Goal: Task Accomplishment & Management: Complete application form

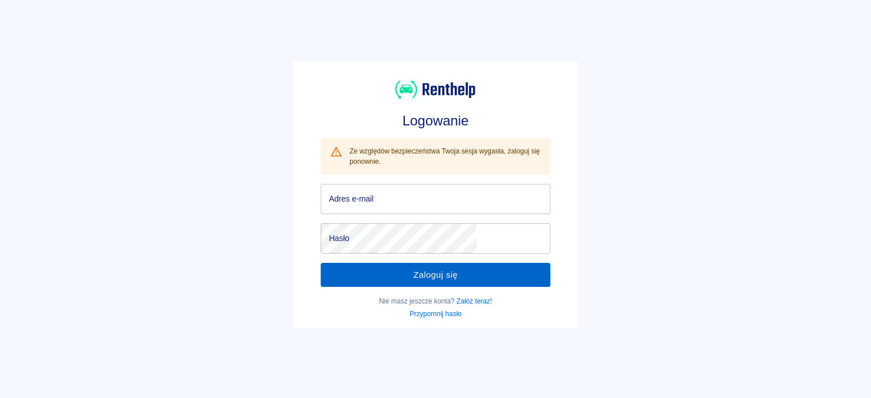
type input "[EMAIL_ADDRESS][DOMAIN_NAME]"
click at [474, 271] on button "Zaloguj się" at bounding box center [435, 275] width 229 height 24
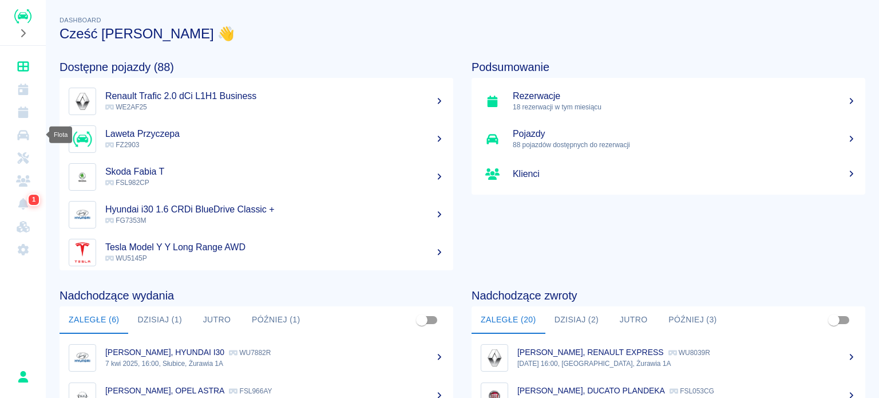
click at [28, 136] on icon "Flota" at bounding box center [22, 135] width 11 height 10
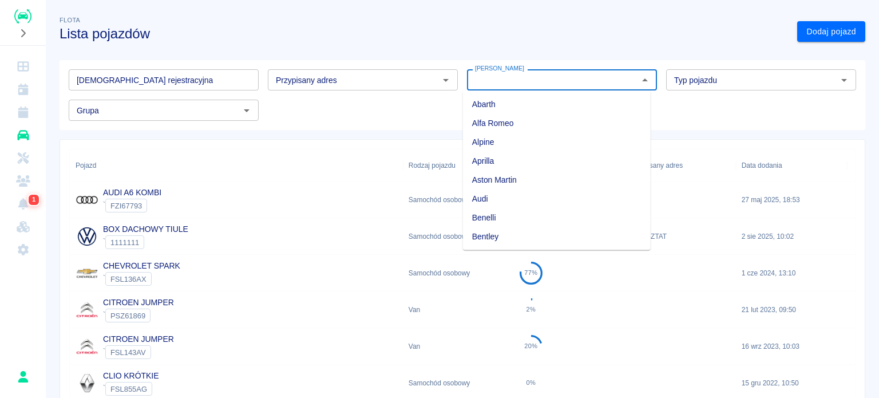
click at [505, 73] on input "[PERSON_NAME]" at bounding box center [552, 80] width 164 height 14
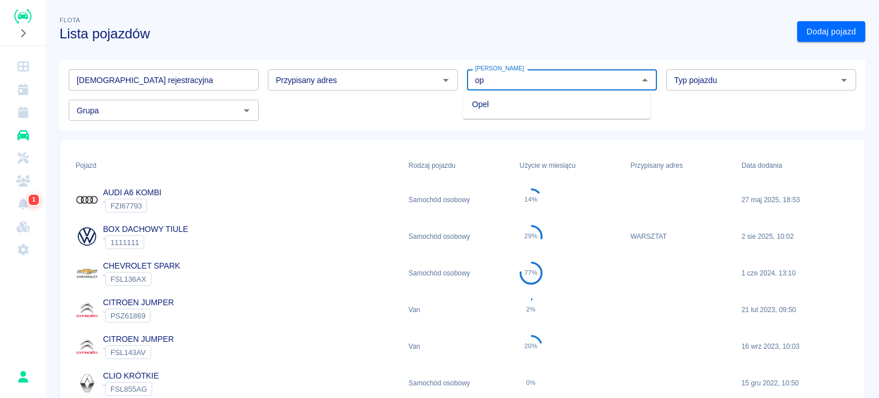
click at [488, 109] on li "Opel" at bounding box center [557, 104] width 188 height 19
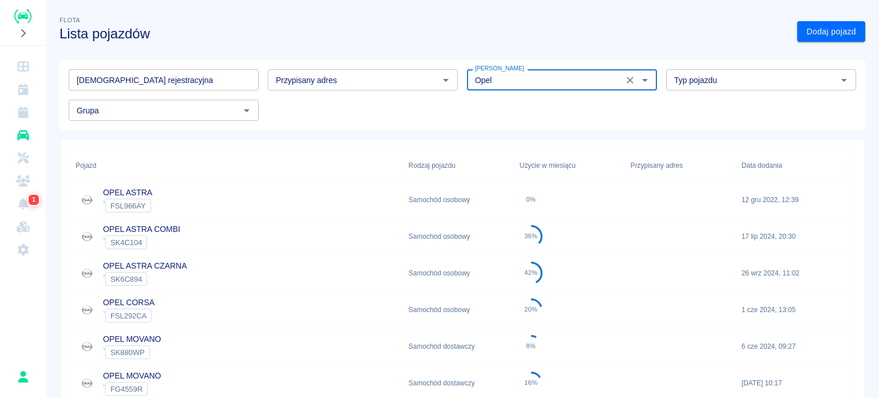
scroll to position [114, 0]
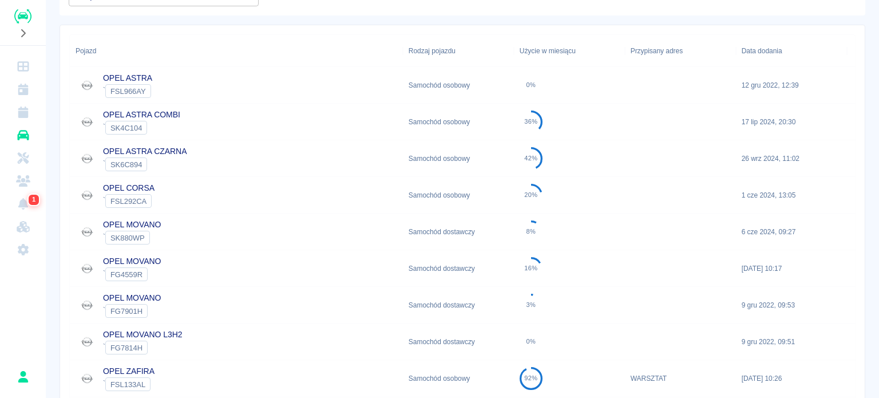
type input "Opel"
click at [190, 204] on div "OPEL CORSA ` FSL292CA" at bounding box center [236, 195] width 333 height 37
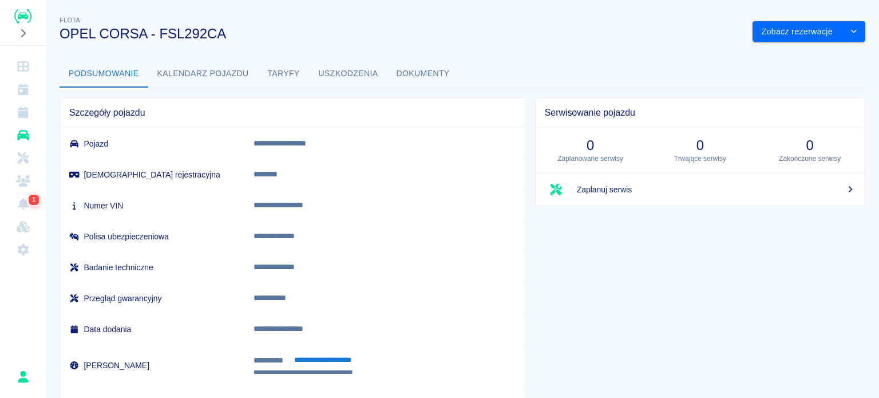
click at [295, 207] on p "**********" at bounding box center [374, 205] width 240 height 12
copy p "**********"
click at [17, 122] on link "Rezerwacje" at bounding box center [23, 112] width 37 height 23
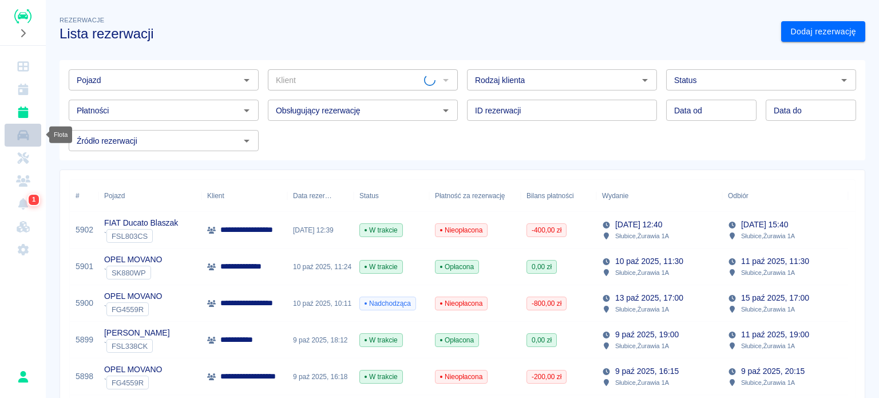
click at [19, 137] on icon "Flota" at bounding box center [22, 135] width 11 height 10
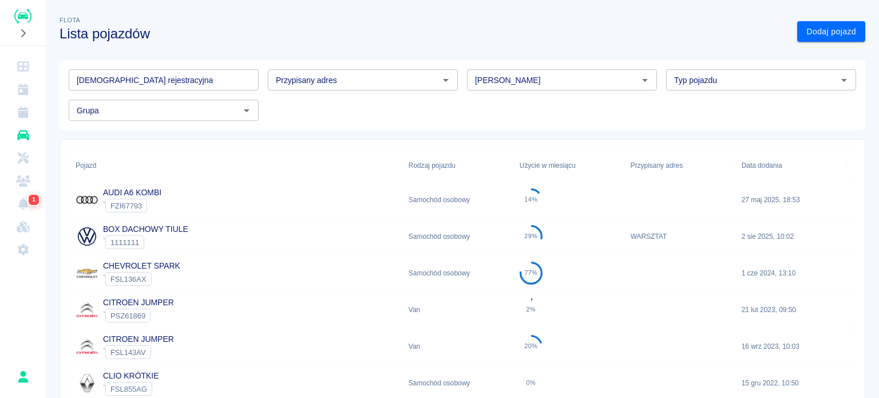
click at [570, 78] on input "Marka" at bounding box center [552, 80] width 164 height 14
click at [527, 101] on li "Opel" at bounding box center [557, 104] width 188 height 19
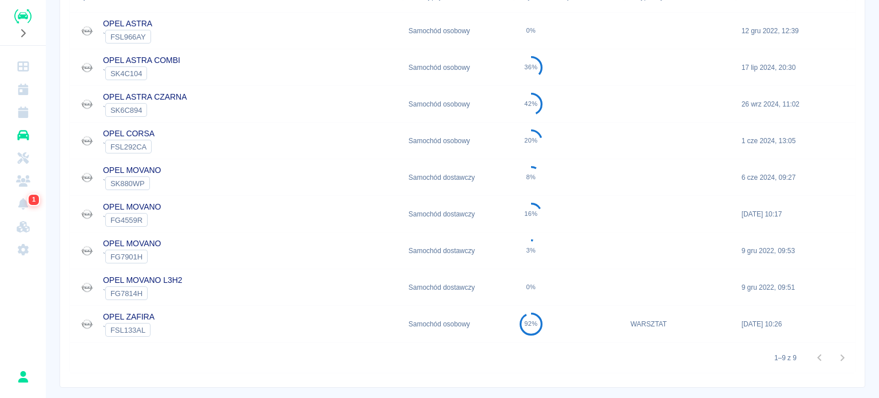
scroll to position [172, 0]
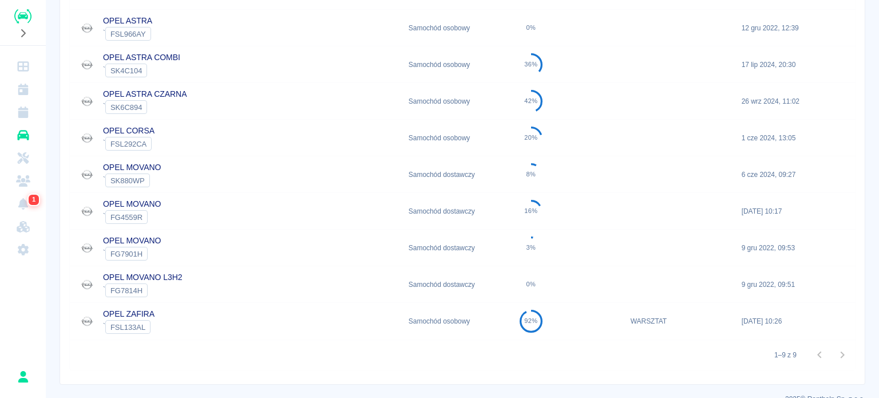
type input "Opel"
click at [196, 213] on div "OPEL MOVANO ` FG4559R" at bounding box center [236, 211] width 333 height 37
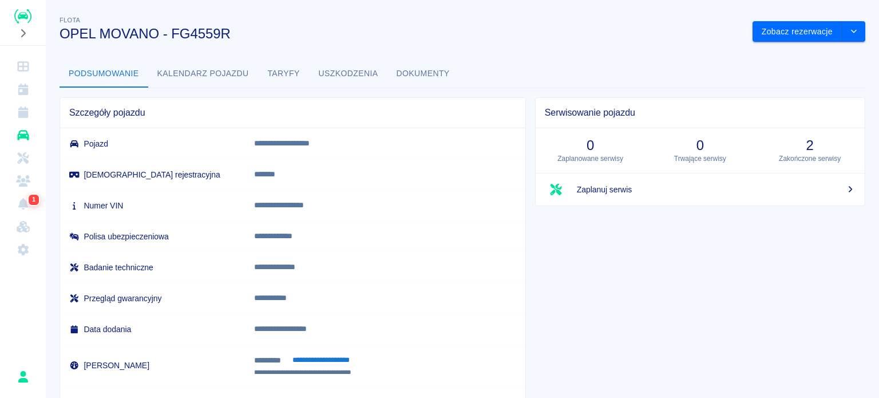
click at [310, 208] on p "**********" at bounding box center [373, 205] width 238 height 12
copy p "**********"
click at [295, 176] on p "*******" at bounding box center [373, 174] width 238 height 12
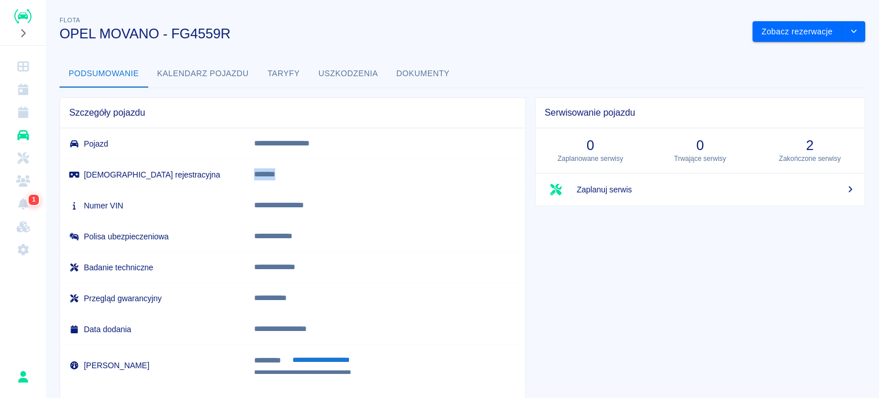
copy p "*******"
click at [24, 133] on icon "Flota" at bounding box center [22, 135] width 11 height 10
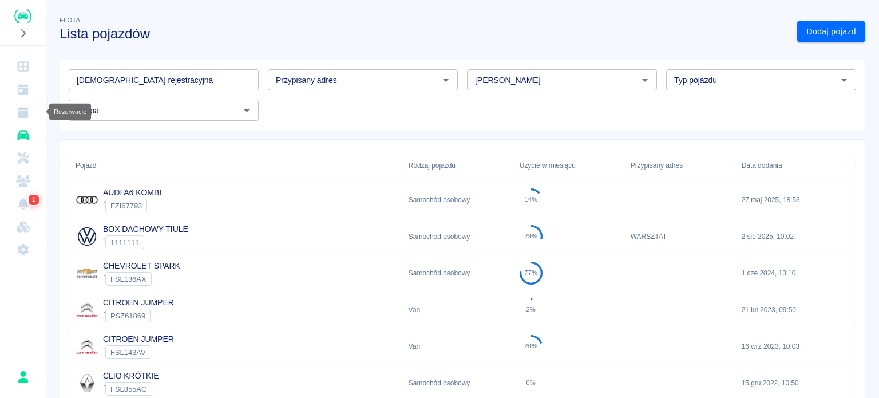
click at [27, 115] on icon "Rezerwacje" at bounding box center [23, 111] width 10 height 11
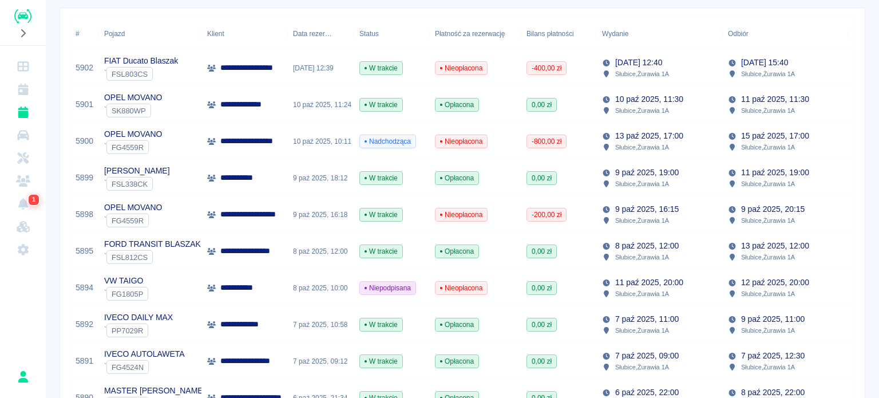
scroll to position [114, 0]
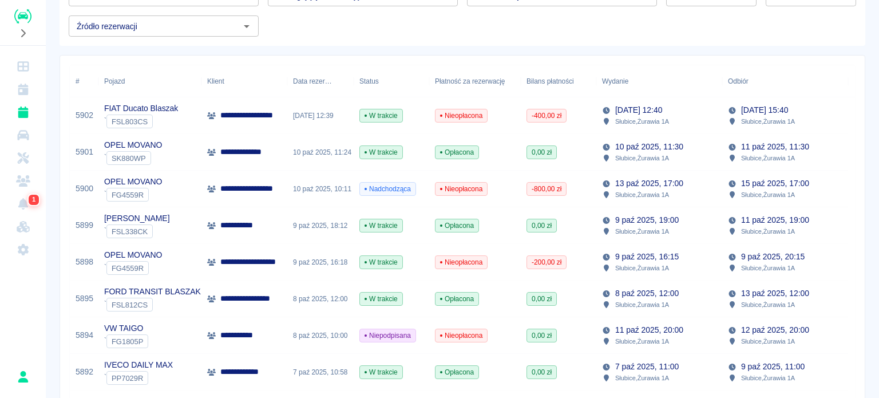
click at [19, 110] on icon "Rezerwacje" at bounding box center [23, 111] width 14 height 11
click at [179, 153] on div "OPEL MOVANO ` SK880WP" at bounding box center [149, 152] width 103 height 37
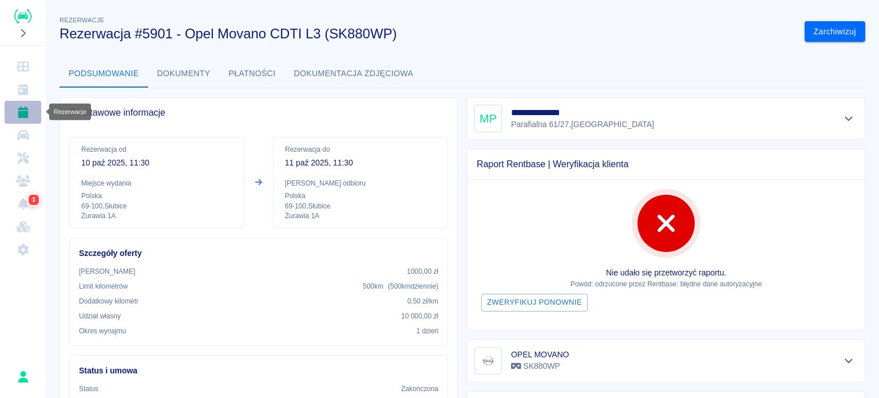
click at [25, 113] on icon "Rezerwacje" at bounding box center [23, 111] width 10 height 11
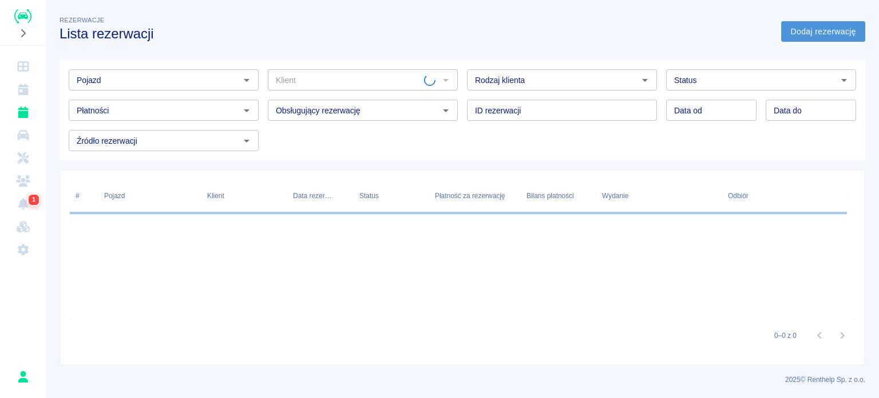
click at [831, 31] on link "Dodaj rezerwację" at bounding box center [823, 31] width 84 height 21
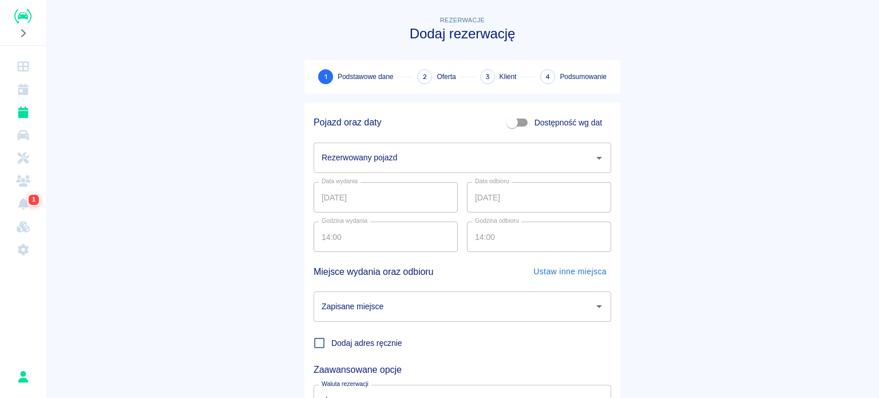
click at [394, 148] on input "Rezerwowany pojazd" at bounding box center [454, 158] width 270 height 20
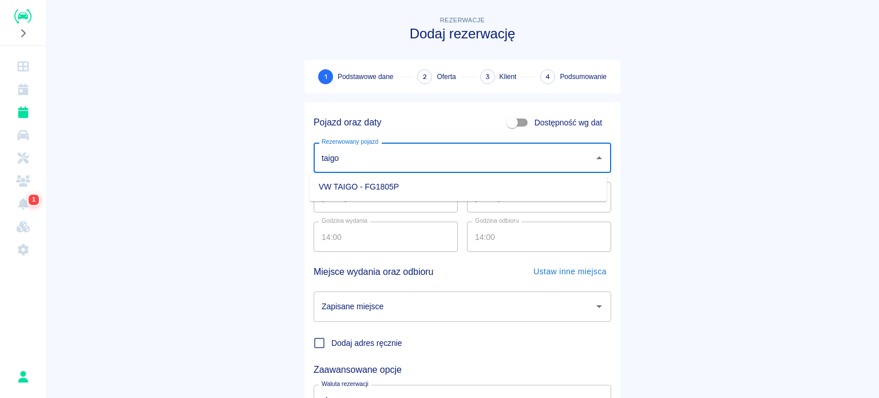
click at [382, 178] on li "VW TAIGO - FG1805P" at bounding box center [459, 186] width 298 height 19
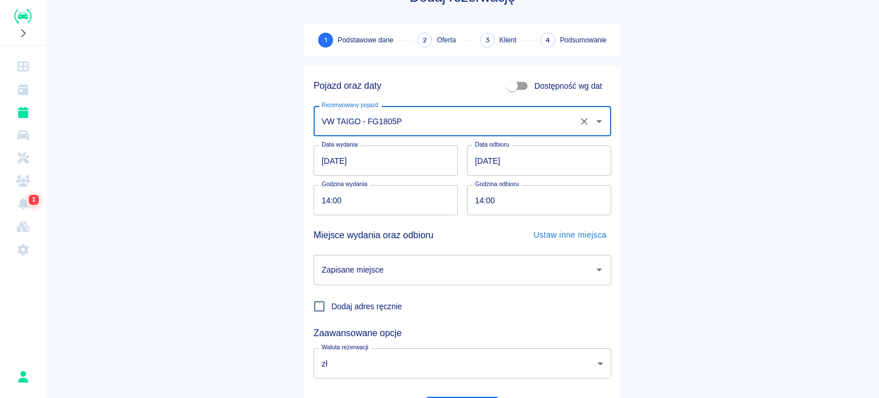
scroll to position [57, 0]
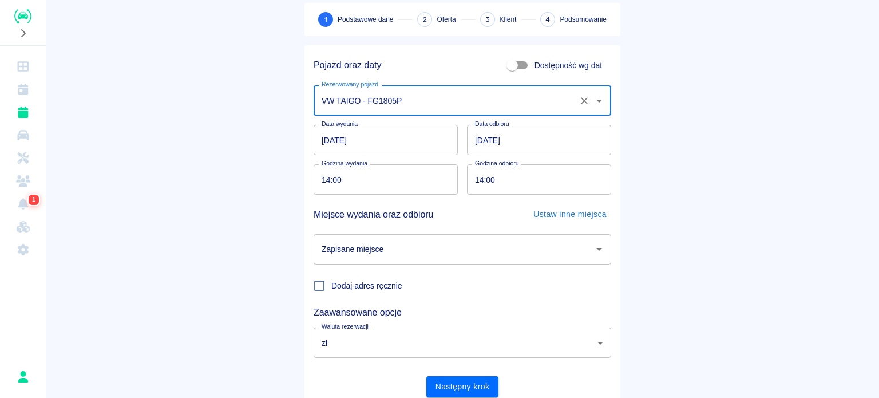
type input "VW TAIGO - FG1805P"
click at [470, 142] on input "[DATE]" at bounding box center [539, 140] width 144 height 30
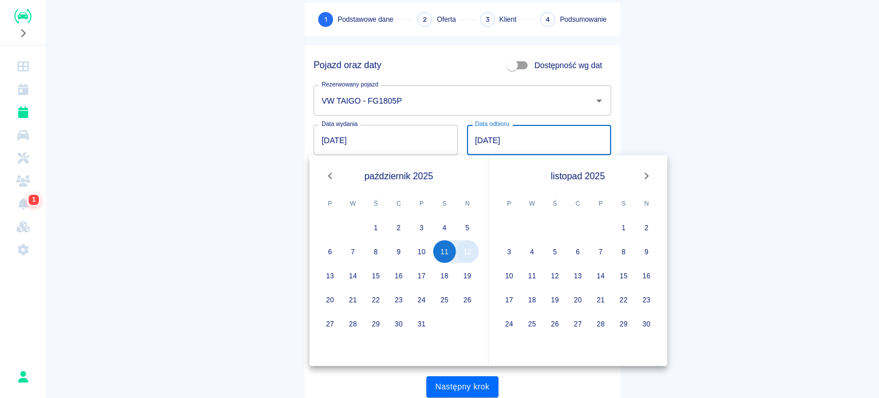
click at [467, 254] on button "12" at bounding box center [467, 251] width 23 height 23
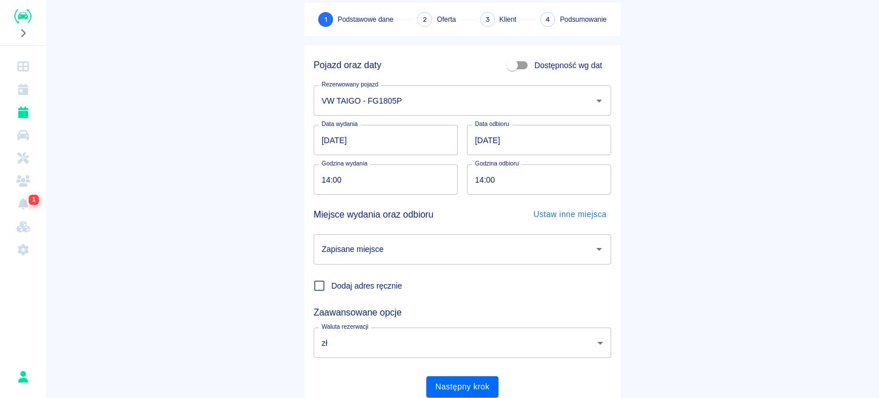
click at [323, 180] on input "14:00" at bounding box center [382, 179] width 136 height 30
type input "13:30"
click at [473, 184] on input "14:00" at bounding box center [535, 179] width 136 height 30
type input "13:30"
click at [428, 254] on input "Zapisane miejsce" at bounding box center [454, 249] width 270 height 20
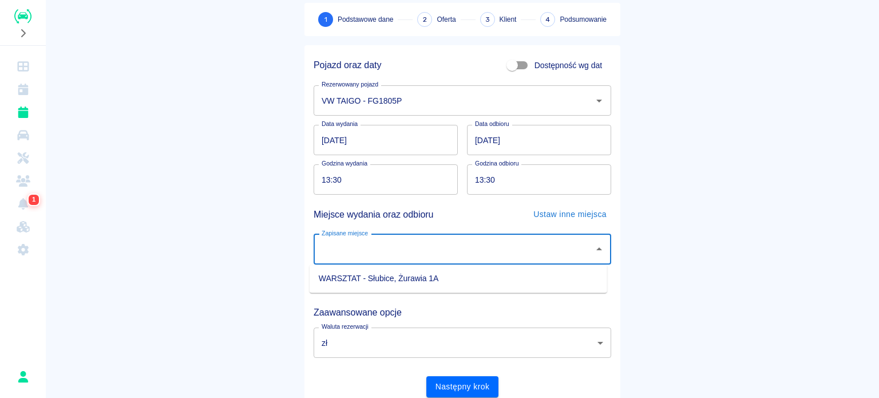
click at [426, 278] on li "WARSZTAT - Słubice, Żurawia 1A" at bounding box center [459, 278] width 298 height 19
type input "WARSZTAT - Słubice, Żurawia 1A"
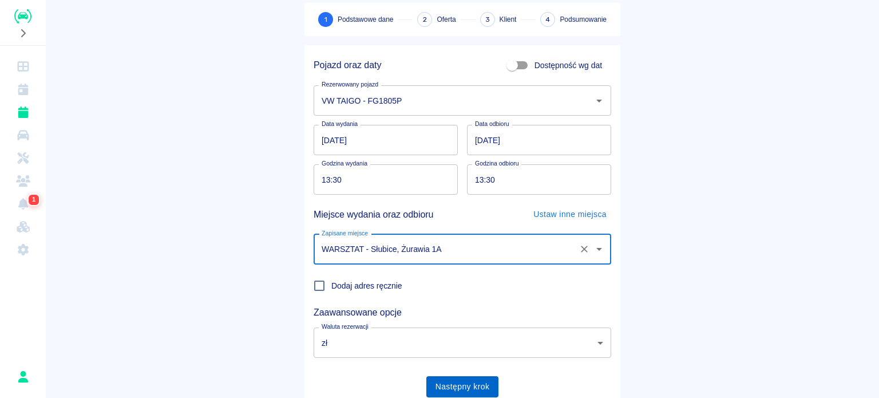
click at [460, 377] on button "Następny krok" at bounding box center [462, 386] width 73 height 21
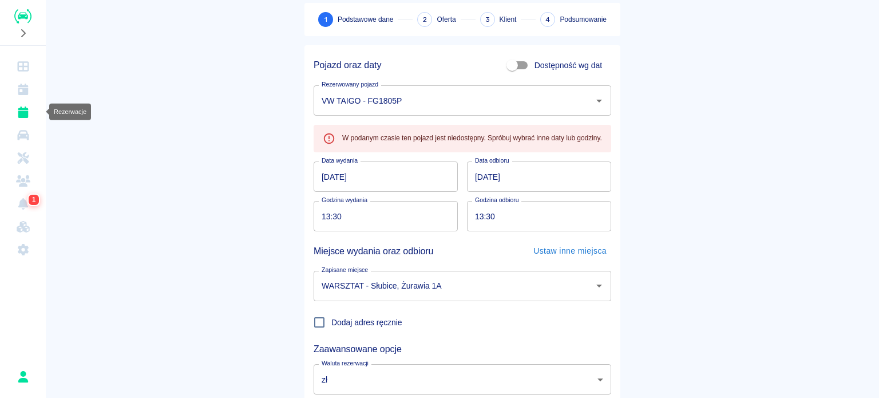
click at [31, 112] on link "Rezerwacje" at bounding box center [23, 112] width 37 height 23
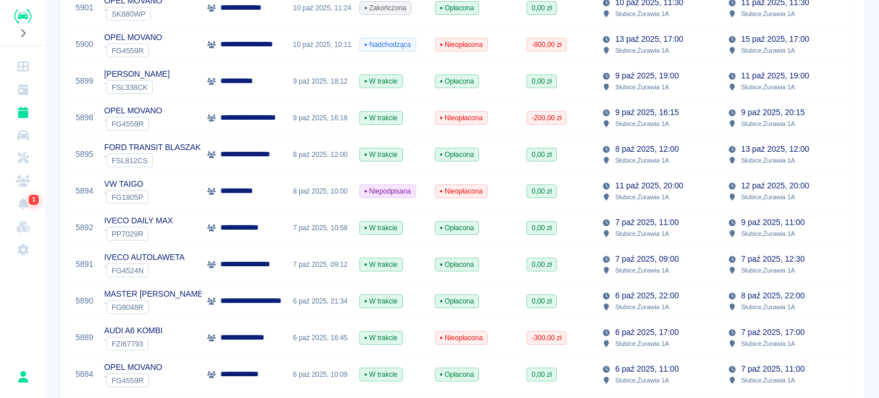
scroll to position [286, 0]
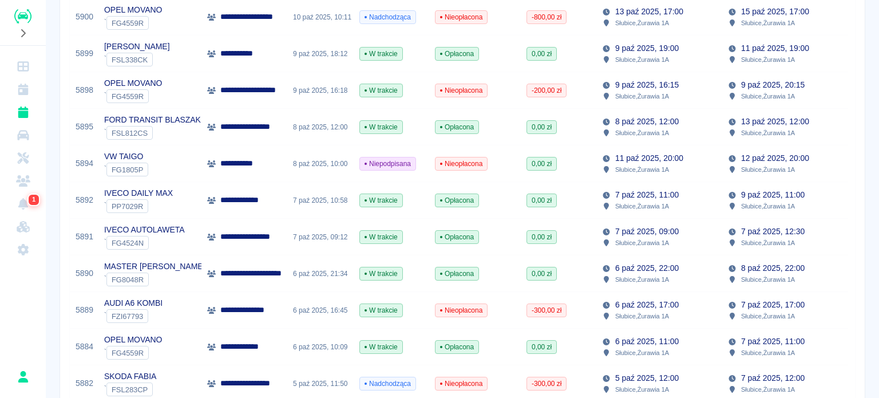
click at [191, 165] on div "VW TAIGO ` FG1805P" at bounding box center [149, 163] width 103 height 37
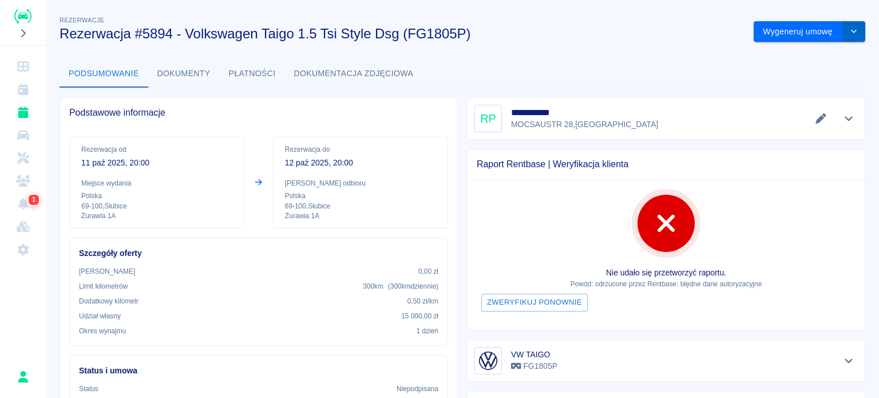
click at [851, 31] on icon "drop-down" at bounding box center [854, 31] width 6 height 3
click at [805, 93] on li "Anuluj rezerwację" at bounding box center [800, 93] width 93 height 19
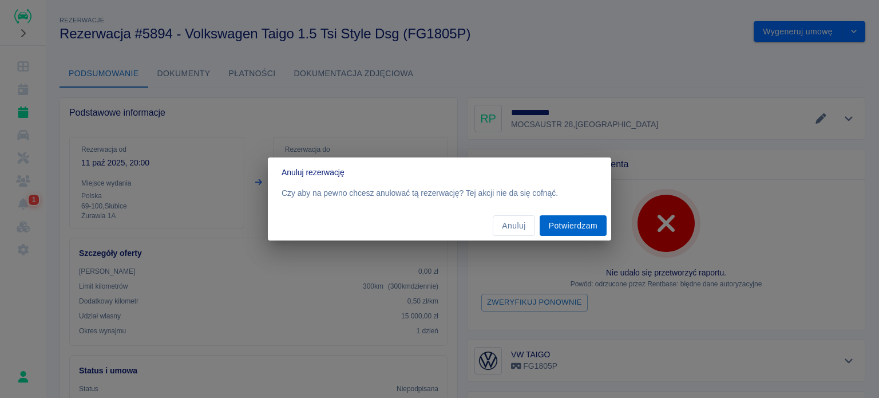
click at [572, 228] on button "Potwierdzam" at bounding box center [573, 225] width 67 height 21
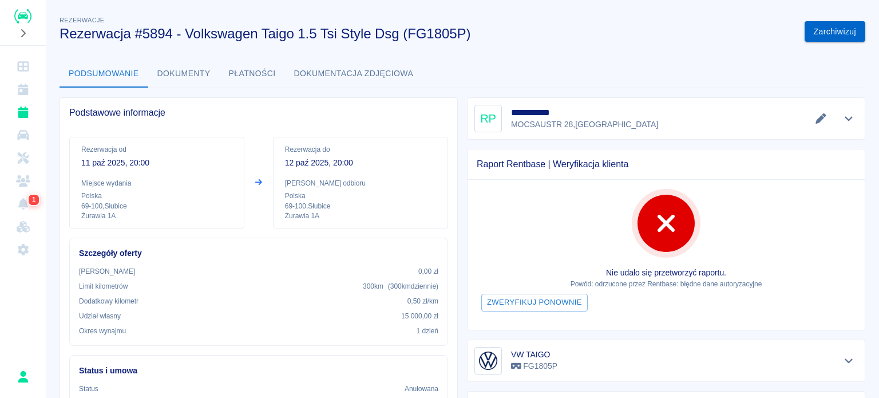
click at [810, 33] on button "Zarchiwizuj" at bounding box center [835, 31] width 61 height 21
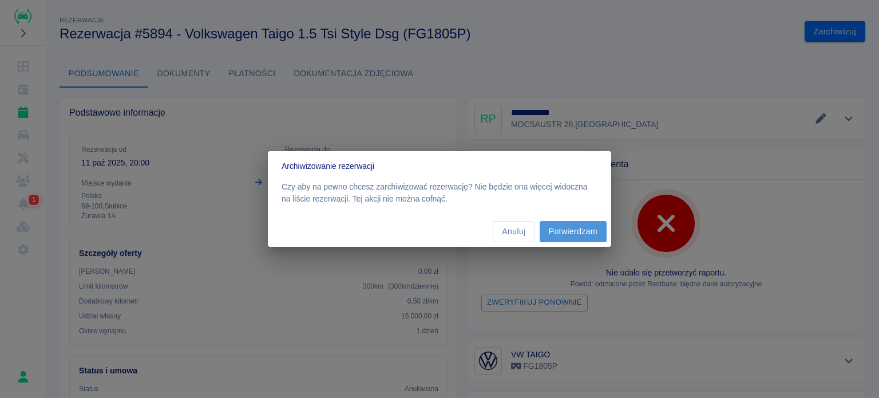
click at [555, 227] on button "Potwierdzam" at bounding box center [573, 231] width 67 height 21
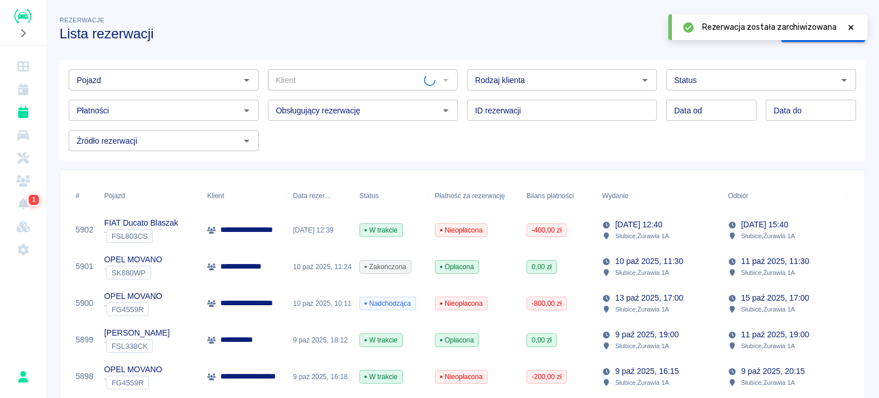
click at [853, 26] on icon at bounding box center [851, 27] width 10 height 8
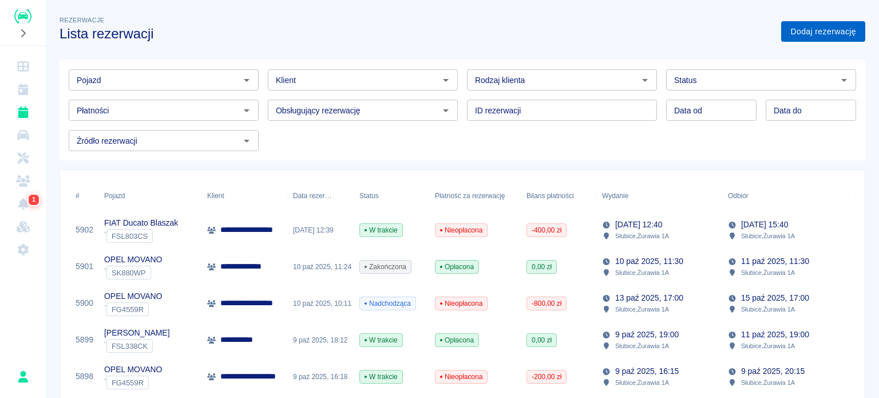
click at [816, 37] on link "Dodaj rezerwację" at bounding box center [823, 31] width 84 height 21
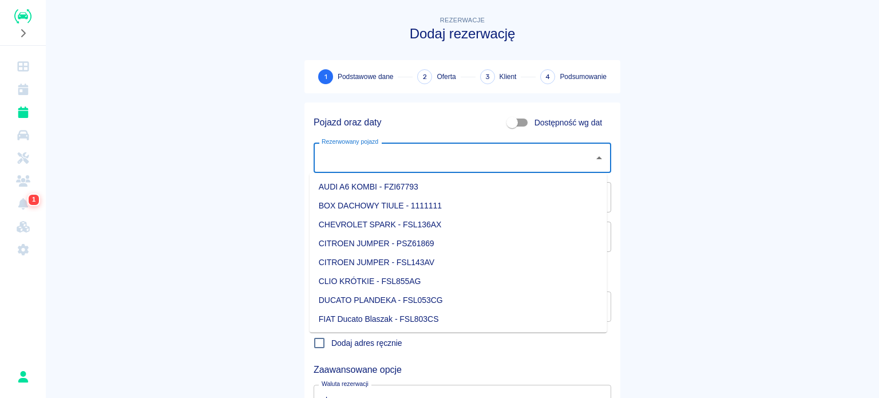
click at [394, 164] on input "Rezerwowany pojazd" at bounding box center [454, 158] width 270 height 20
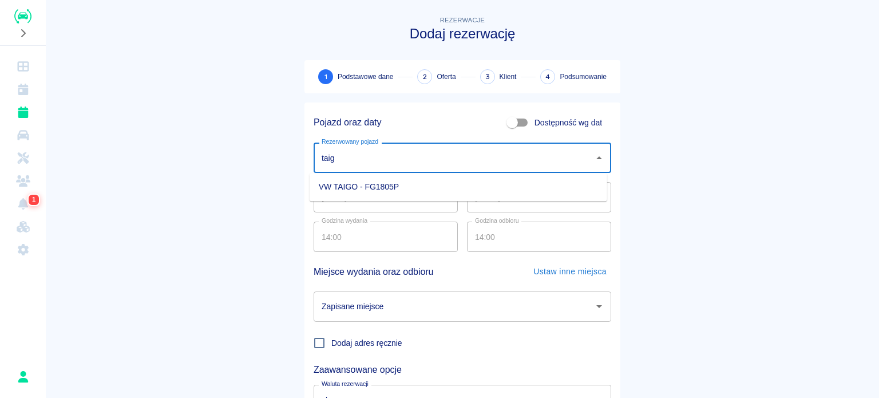
click at [398, 182] on li "VW TAIGO - FG1805P" at bounding box center [459, 186] width 298 height 19
type input "VW TAIGO - FG1805P"
click at [453, 296] on input "Zapisane miejsce" at bounding box center [454, 306] width 270 height 20
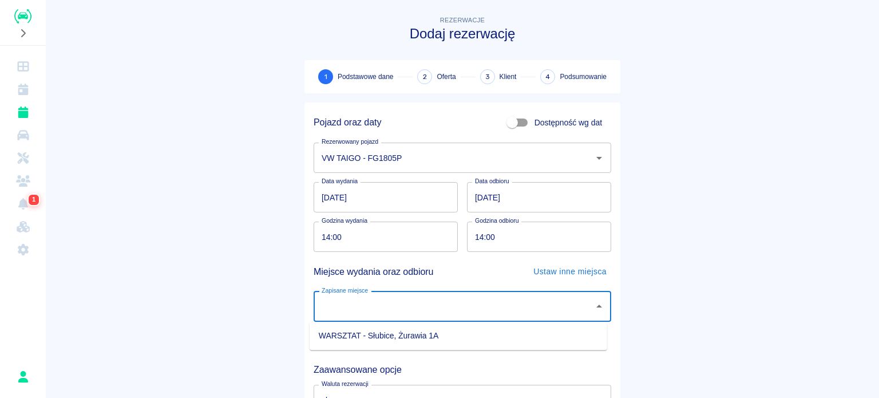
click at [435, 335] on li "WARSZTAT - Słubice, Żurawia 1A" at bounding box center [459, 335] width 298 height 19
type input "WARSZTAT - Słubice, Żurawia 1A"
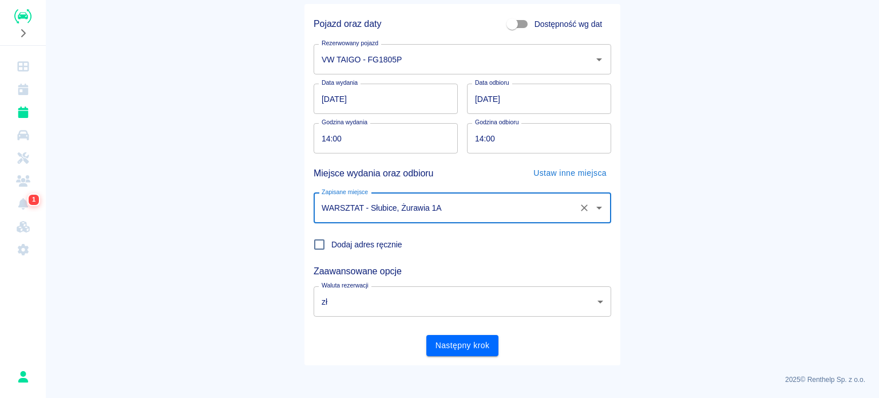
click at [320, 132] on input "14:00" at bounding box center [382, 138] width 136 height 30
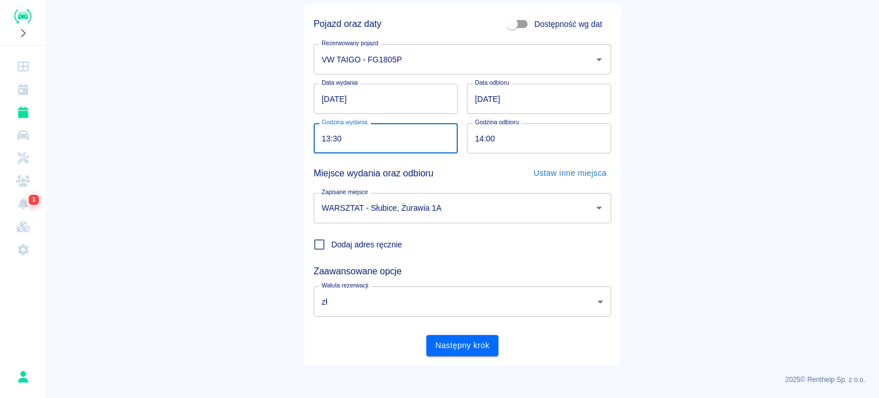
type input "13:30"
click at [467, 138] on input "14:00" at bounding box center [535, 138] width 136 height 30
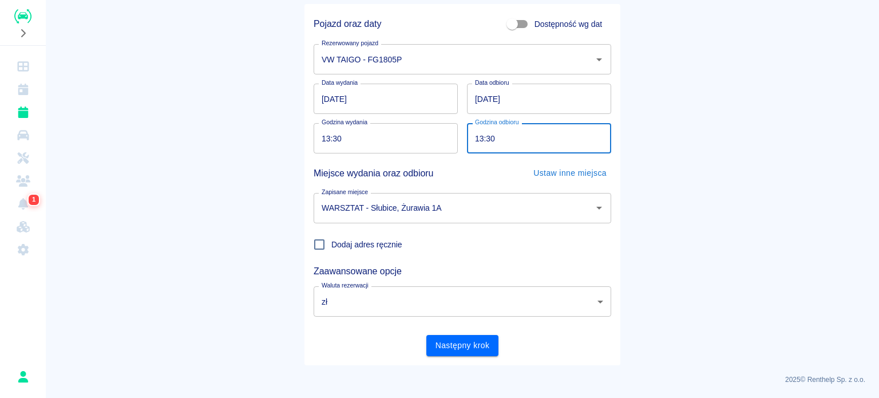
type input "13:30"
click at [440, 341] on button "Następny krok" at bounding box center [462, 345] width 73 height 21
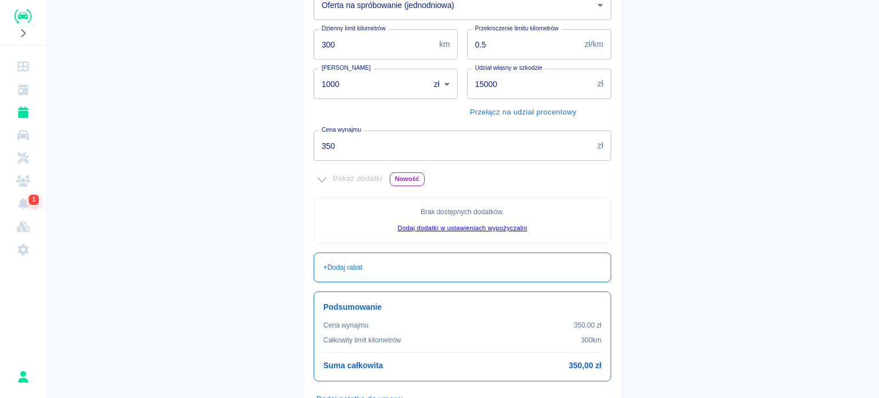
scroll to position [114, 0]
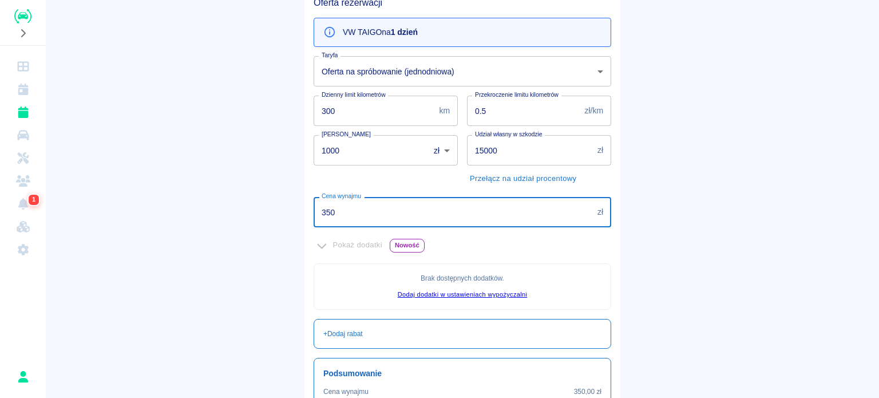
drag, startPoint x: 357, startPoint y: 208, endPoint x: 231, endPoint y: 209, distance: 125.4
click at [231, 209] on main "Rezerwacje Dodaj rezerwację Podstawowe dane 2 Oferta 3 Klient 4 Podsumowanie Of…" at bounding box center [462, 206] width 833 height 614
type input "400"
click at [272, 213] on main "Rezerwacje Dodaj rezerwację Podstawowe dane 2 Oferta 3 Klient 4 Podsumowanie Of…" at bounding box center [462, 206] width 833 height 614
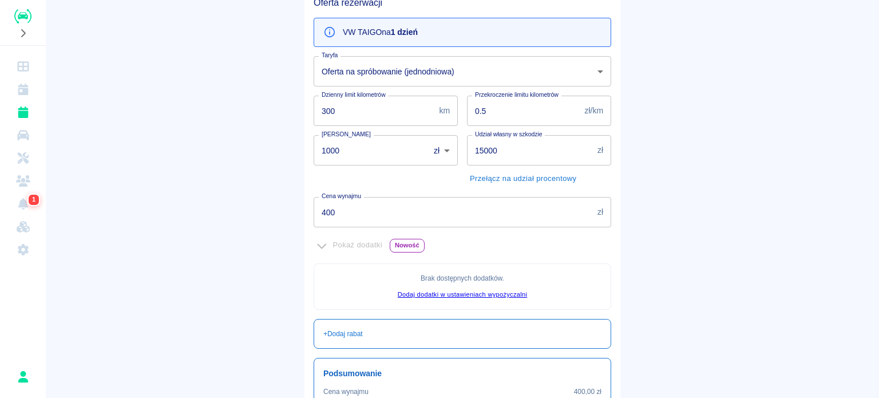
scroll to position [262, 0]
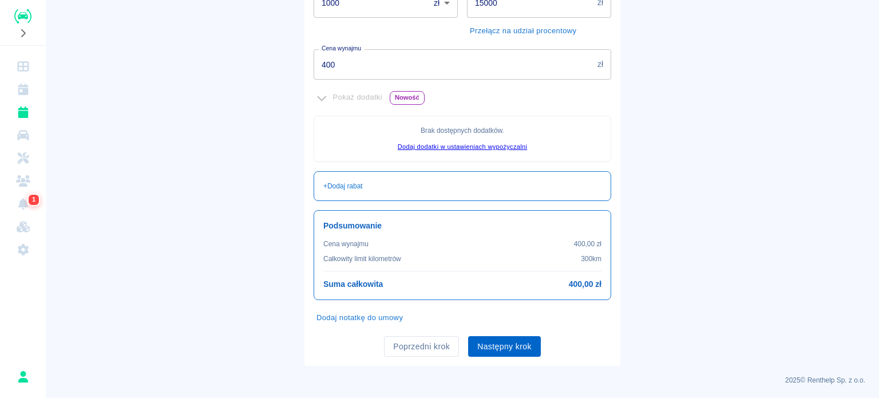
click at [494, 336] on button "Następny krok" at bounding box center [504, 346] width 73 height 21
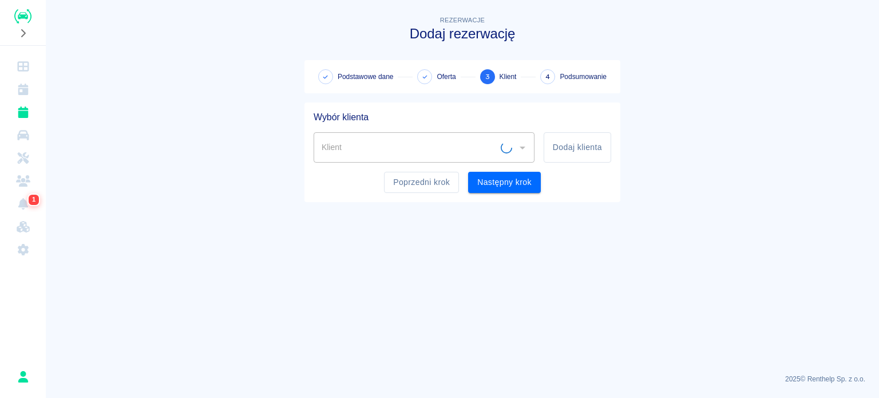
scroll to position [0, 0]
click at [366, 139] on input "Klient" at bounding box center [415, 147] width 193 height 20
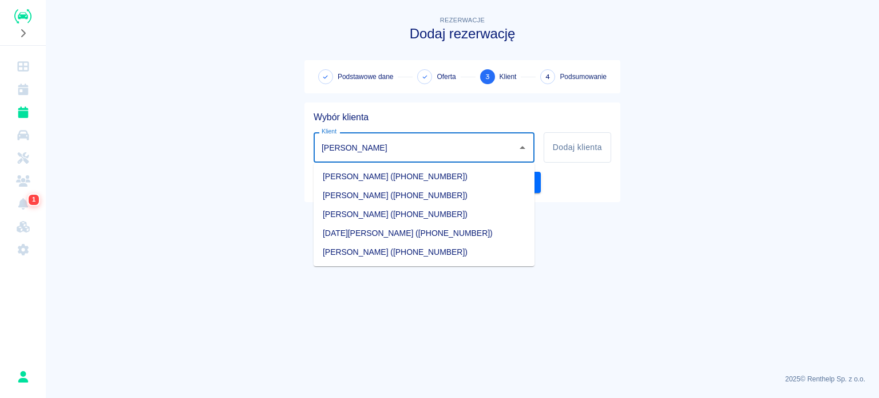
click at [380, 257] on li "[PERSON_NAME] ([PHONE_NUMBER])" at bounding box center [424, 252] width 221 height 19
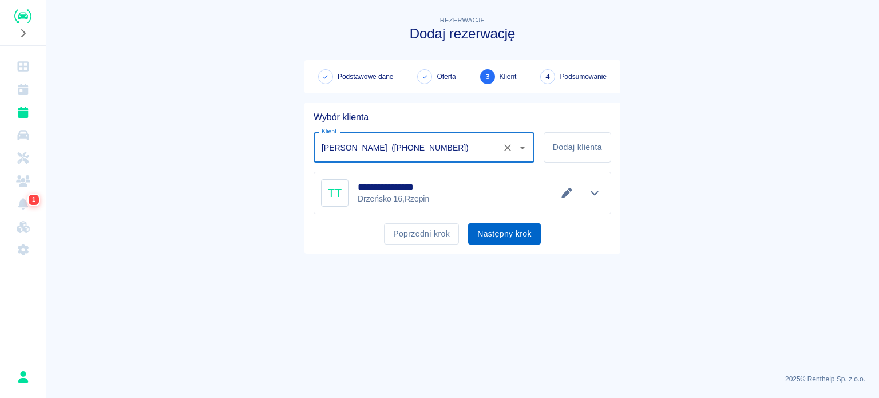
type input "[PERSON_NAME] ([PHONE_NUMBER])"
click at [487, 235] on button "Następny krok" at bounding box center [504, 233] width 73 height 21
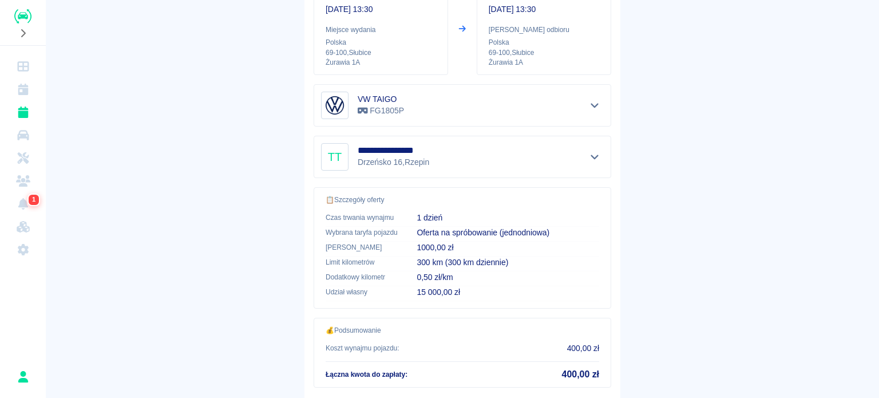
scroll to position [218, 0]
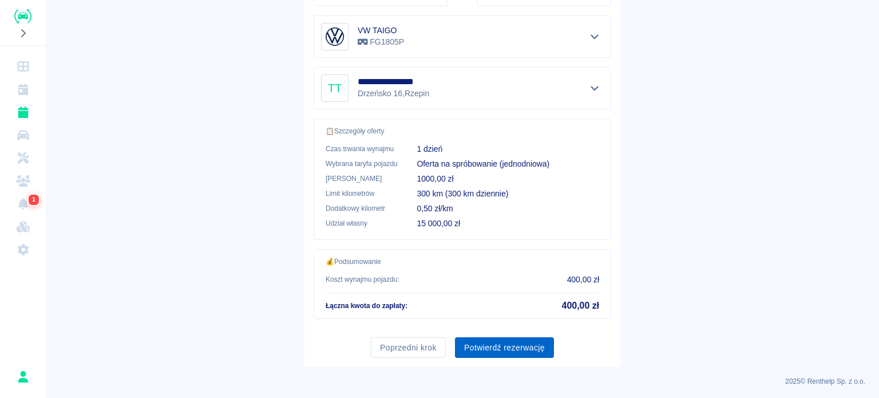
click at [520, 348] on button "Potwierdź rezerwację" at bounding box center [504, 347] width 99 height 21
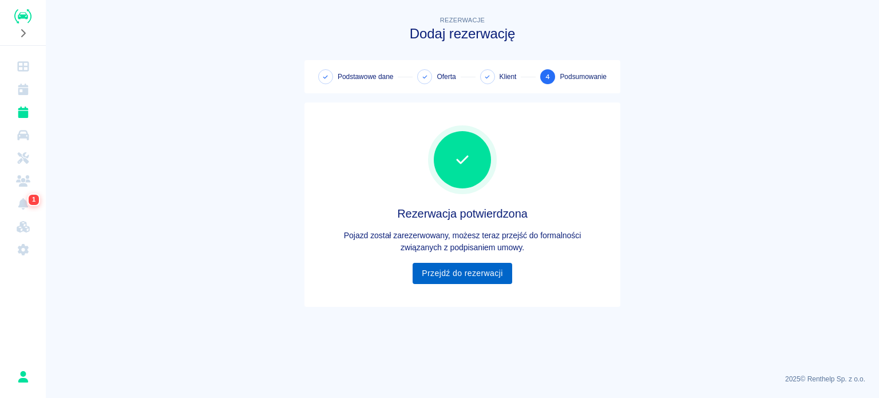
click at [441, 273] on link "Przejdź do rezerwacji" at bounding box center [462, 273] width 99 height 21
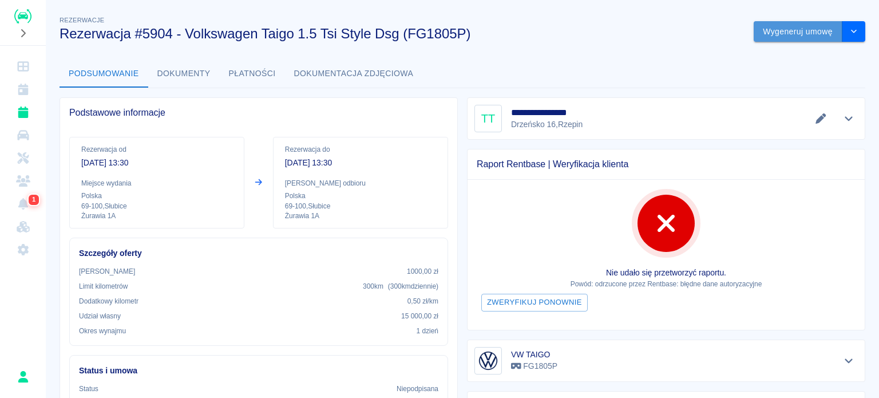
click at [804, 31] on button "Wygeneruj umowę" at bounding box center [798, 31] width 89 height 21
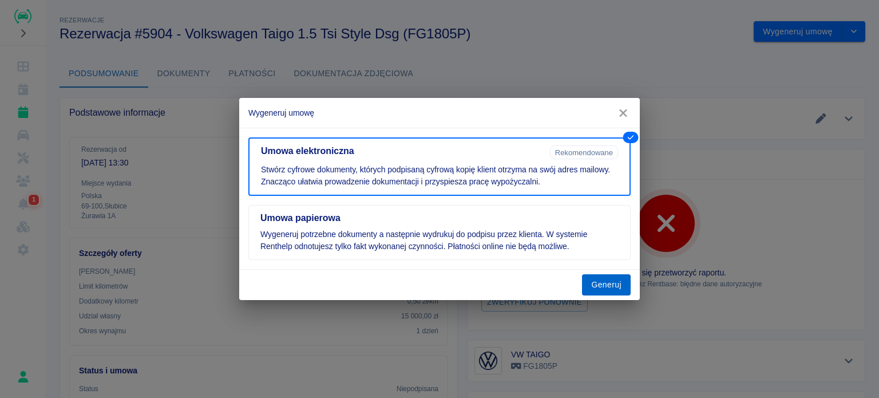
click at [622, 278] on button "Generuj" at bounding box center [606, 284] width 49 height 21
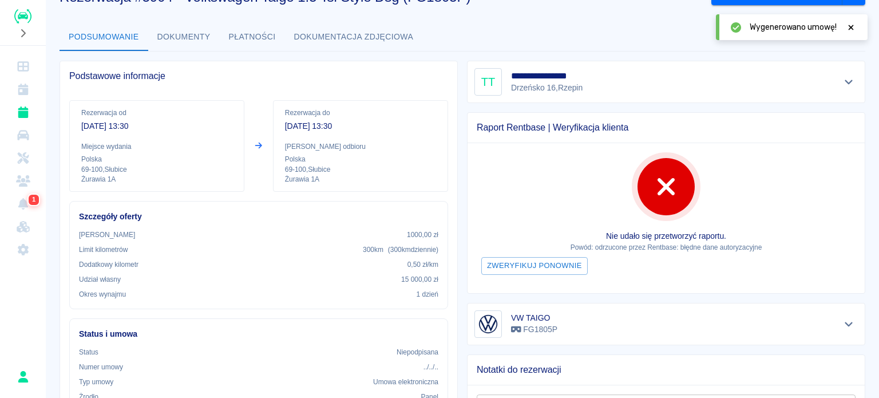
scroll to position [57, 0]
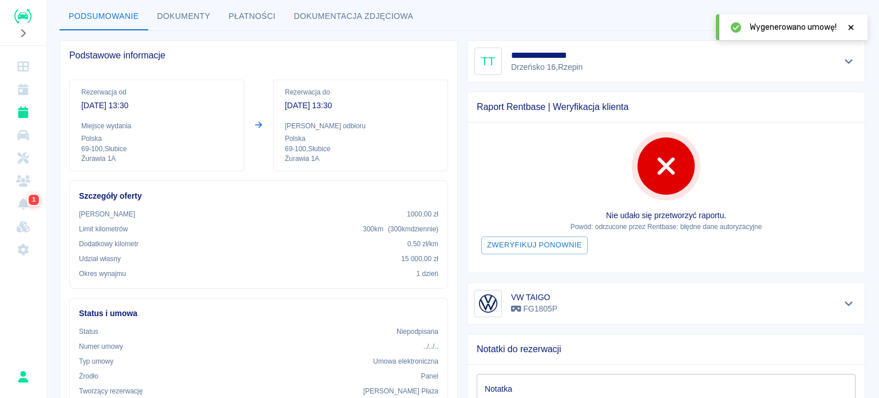
click at [852, 25] on icon at bounding box center [851, 27] width 10 height 8
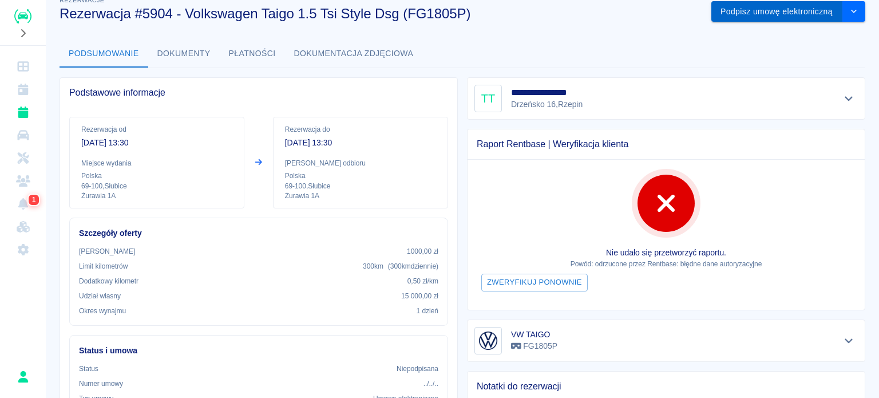
scroll to position [0, 0]
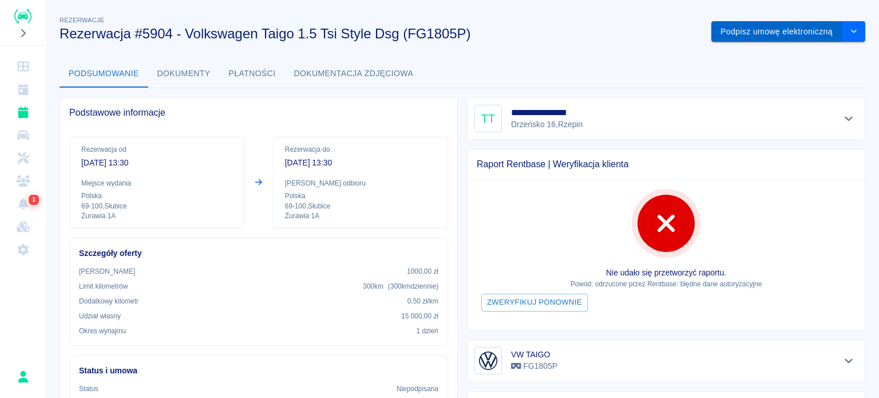
click at [768, 37] on button "Podpisz umowę elektroniczną" at bounding box center [776, 31] width 131 height 21
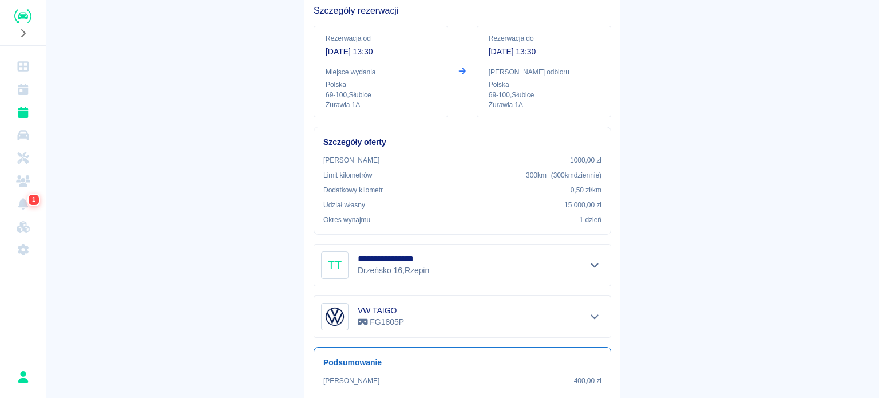
scroll to position [188, 0]
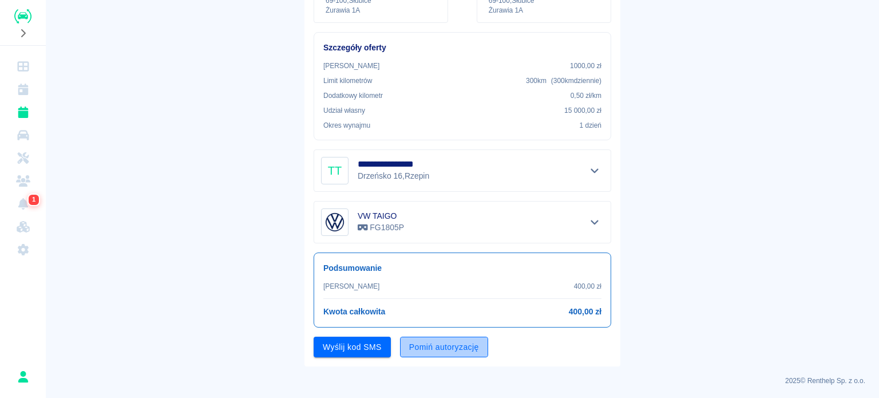
click at [425, 339] on button "Pomiń autoryzację" at bounding box center [444, 347] width 88 height 21
click at [367, 350] on button "Podpisz umowę" at bounding box center [353, 347] width 78 height 21
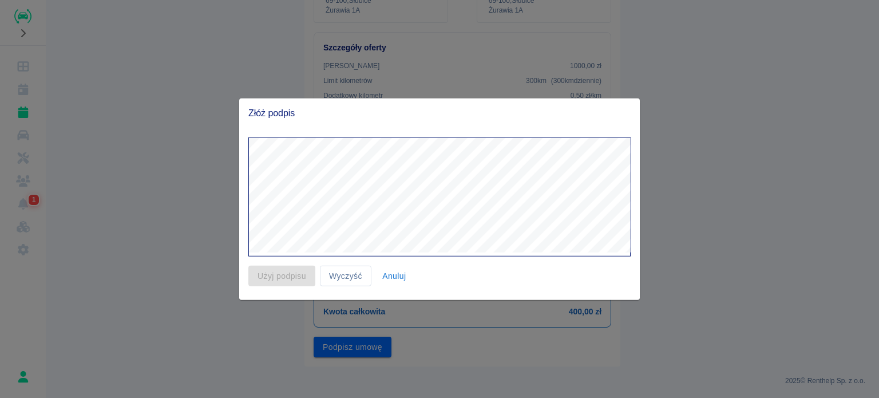
click at [738, 186] on div at bounding box center [439, 199] width 879 height 398
